Goal: Task Accomplishment & Management: Use online tool/utility

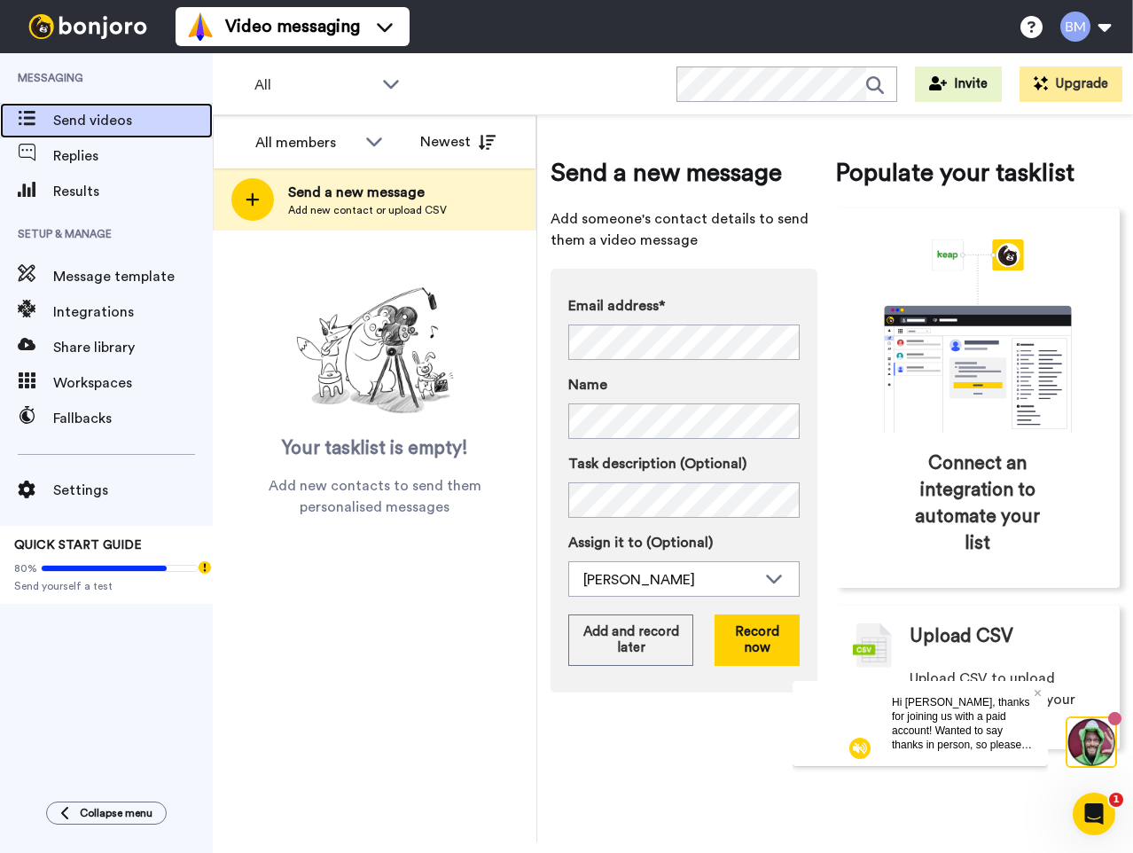
click at [112, 121] on span "Send videos" at bounding box center [133, 120] width 160 height 21
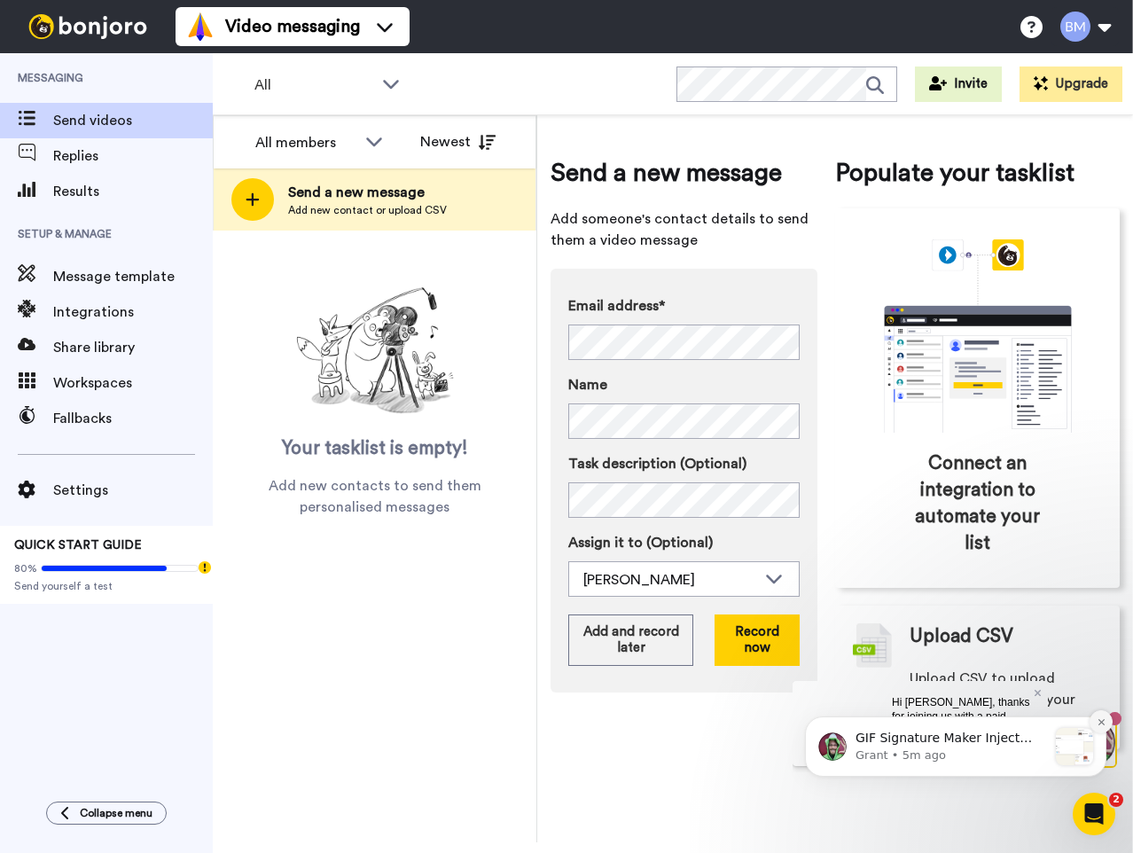
click at [1101, 727] on button "Dismiss notification" at bounding box center [1100, 721] width 23 height 23
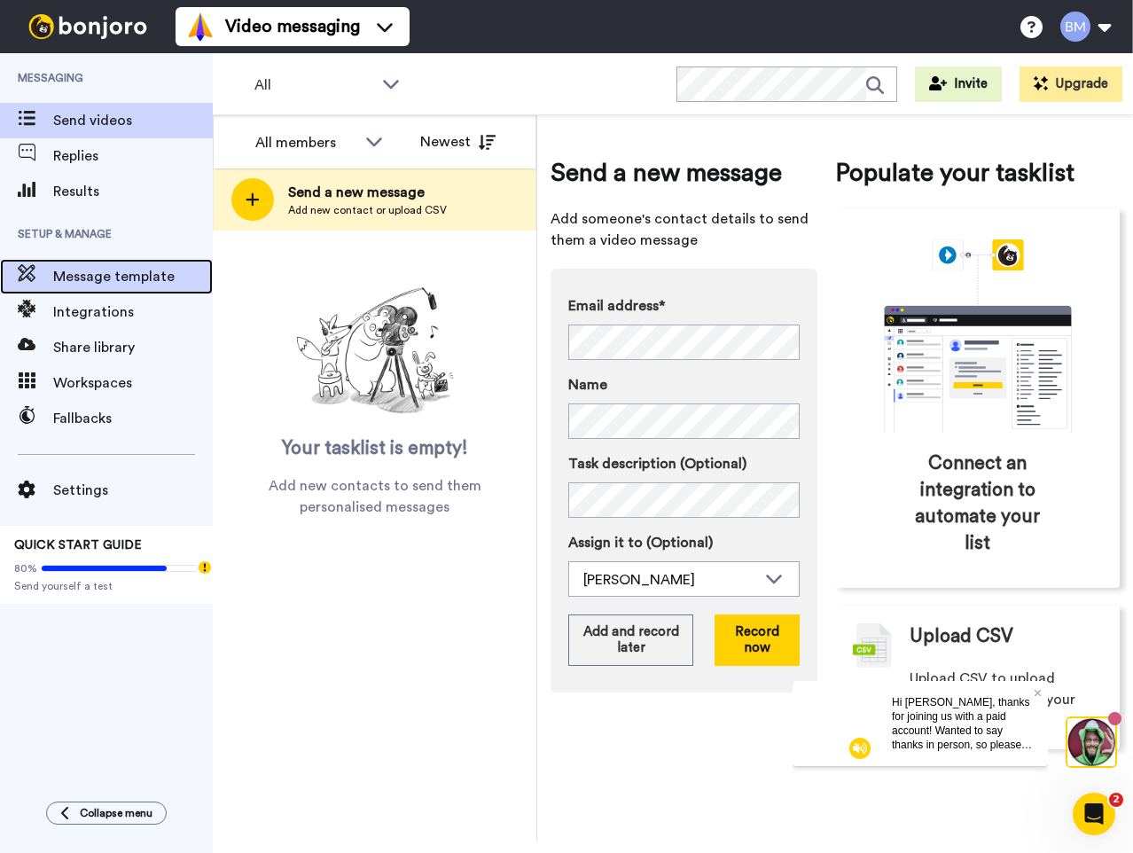
click at [120, 272] on span "Message template" at bounding box center [133, 276] width 160 height 21
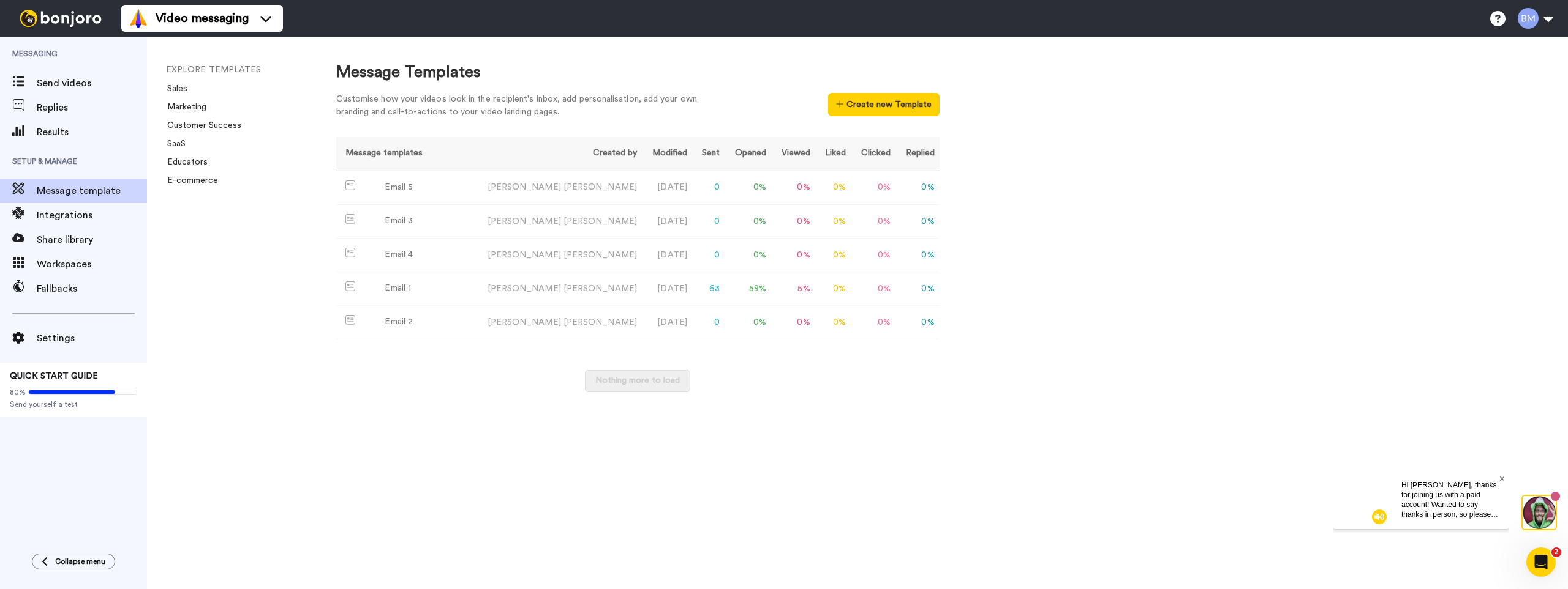
click at [782, 478] on icon at bounding box center [1502, 479] width 5 height 8
